Goal: Find specific page/section: Find specific page/section

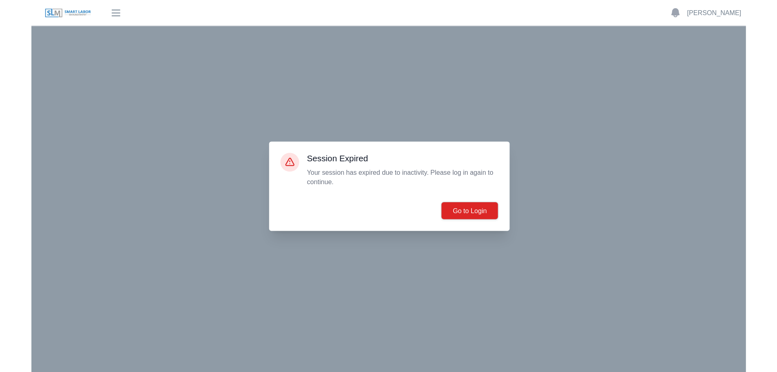
scroll to position [1140, 0]
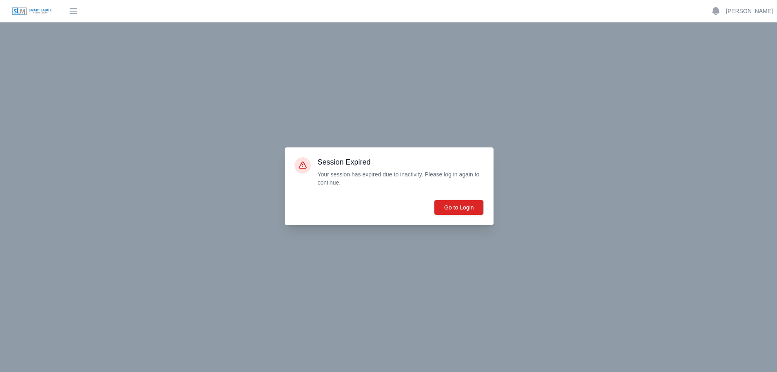
scroll to position [355, 0]
